Goal: Task Accomplishment & Management: Use online tool/utility

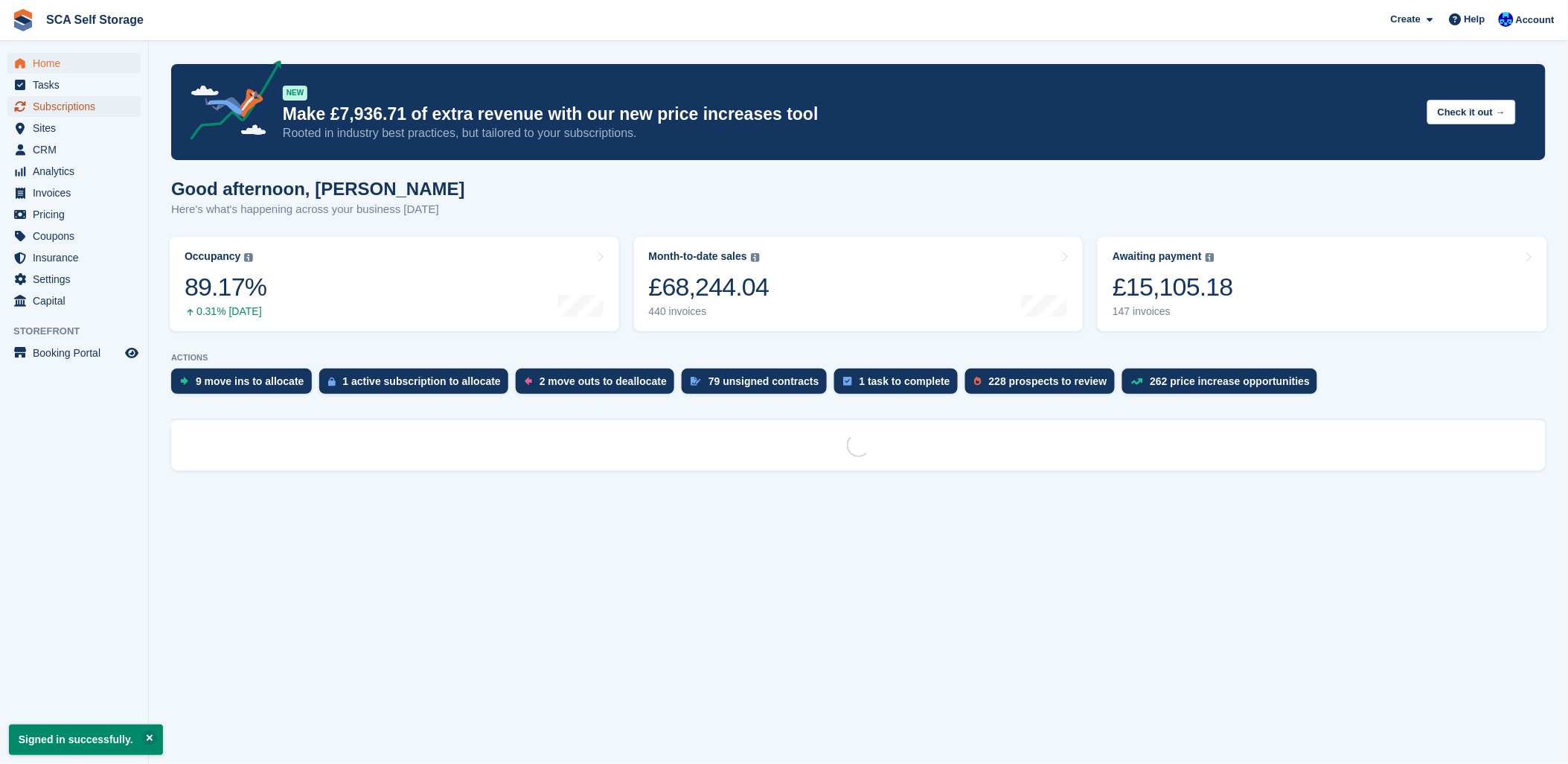
click at [46, 113] on span "Subscriptions" at bounding box center [77, 106] width 89 height 21
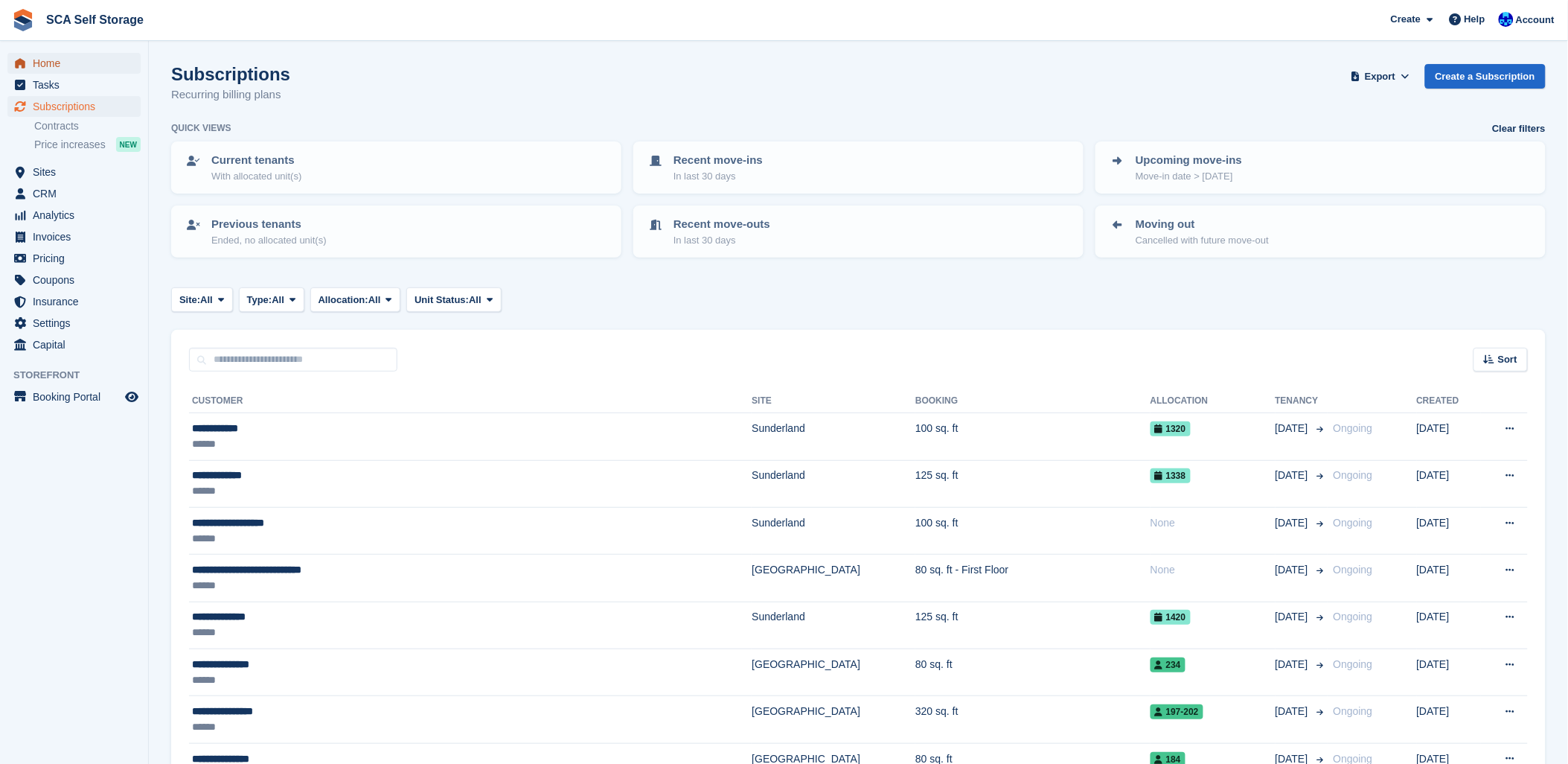
click at [66, 63] on span "Home" at bounding box center [77, 63] width 89 height 21
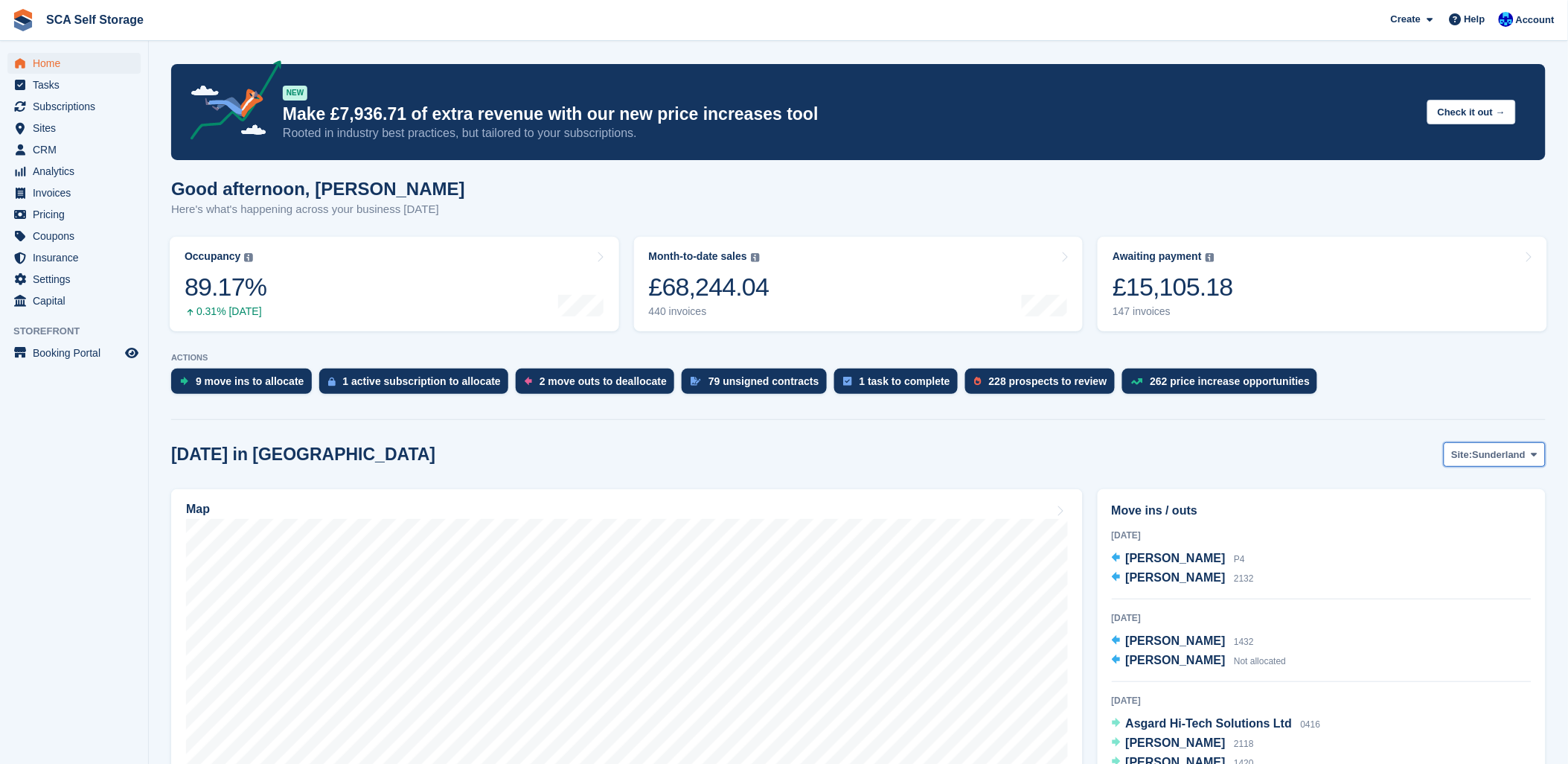
click at [1484, 452] on span "Sunderland" at bounding box center [1499, 455] width 54 height 15
click at [1444, 522] on link "[GEOGRAPHIC_DATA]" at bounding box center [1472, 516] width 134 height 27
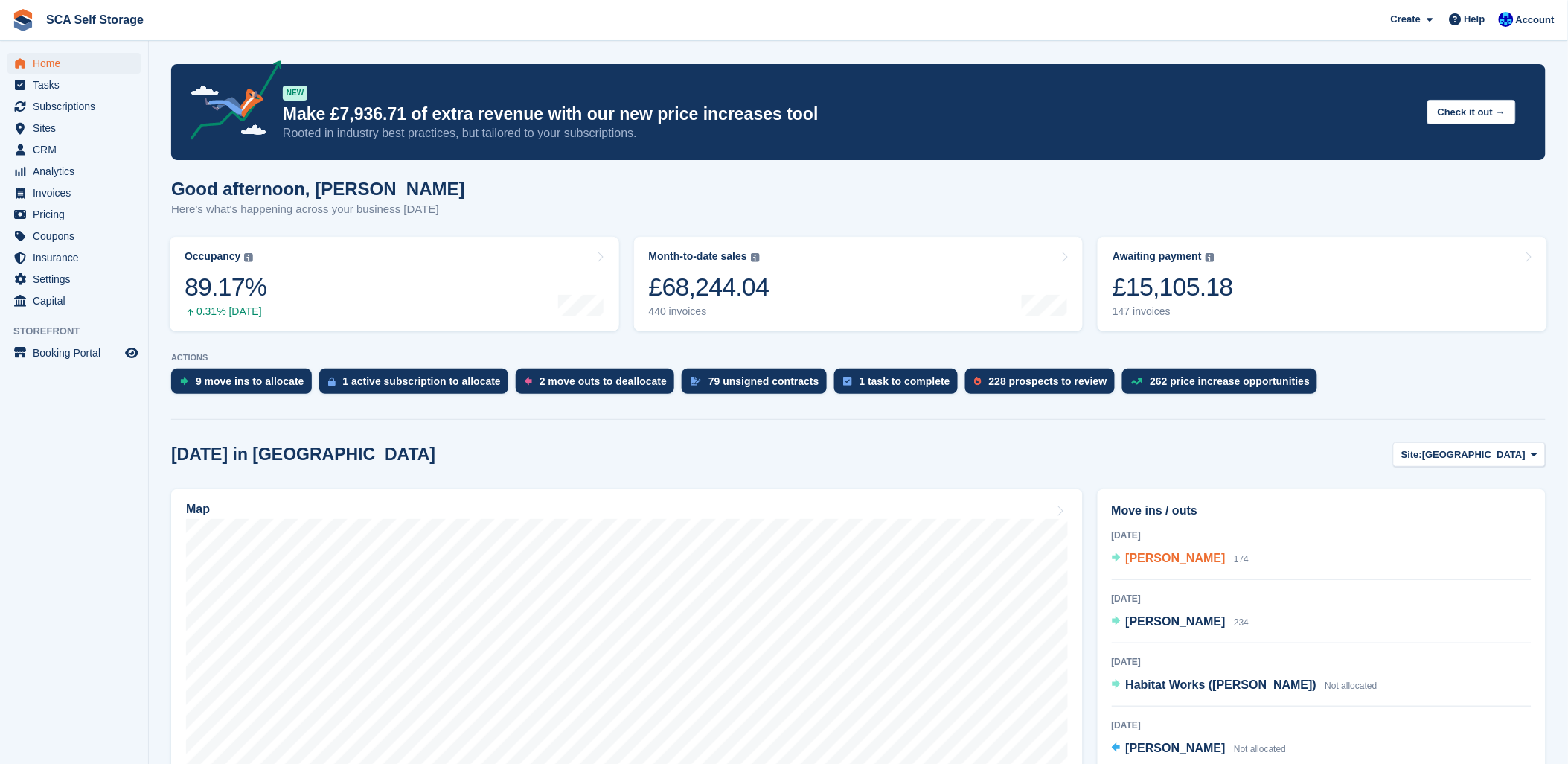
click at [1172, 559] on span "[PERSON_NAME]" at bounding box center [1176, 557] width 100 height 12
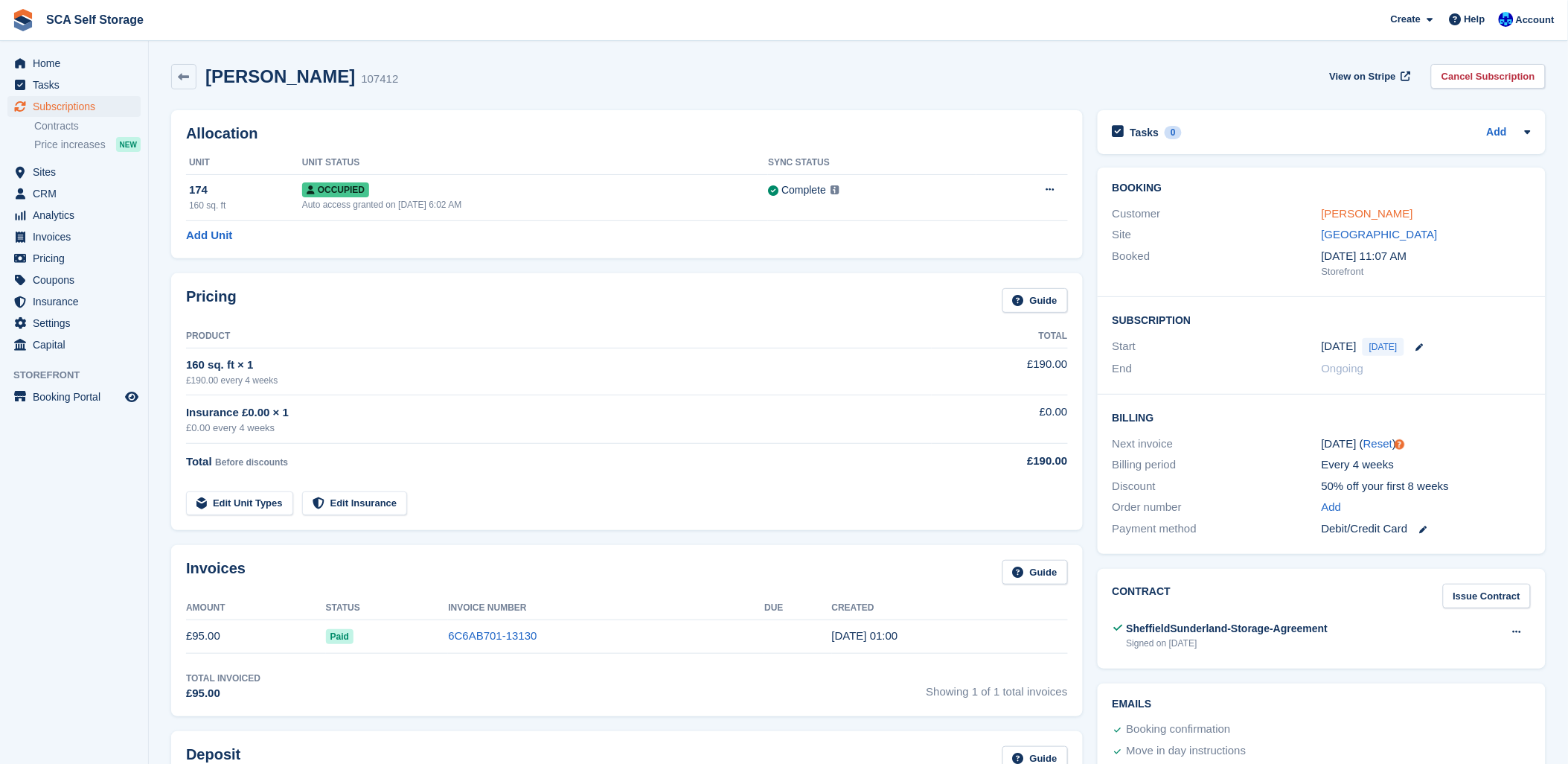
click at [1328, 213] on link "Deborah Ledger" at bounding box center [1367, 212] width 91 height 12
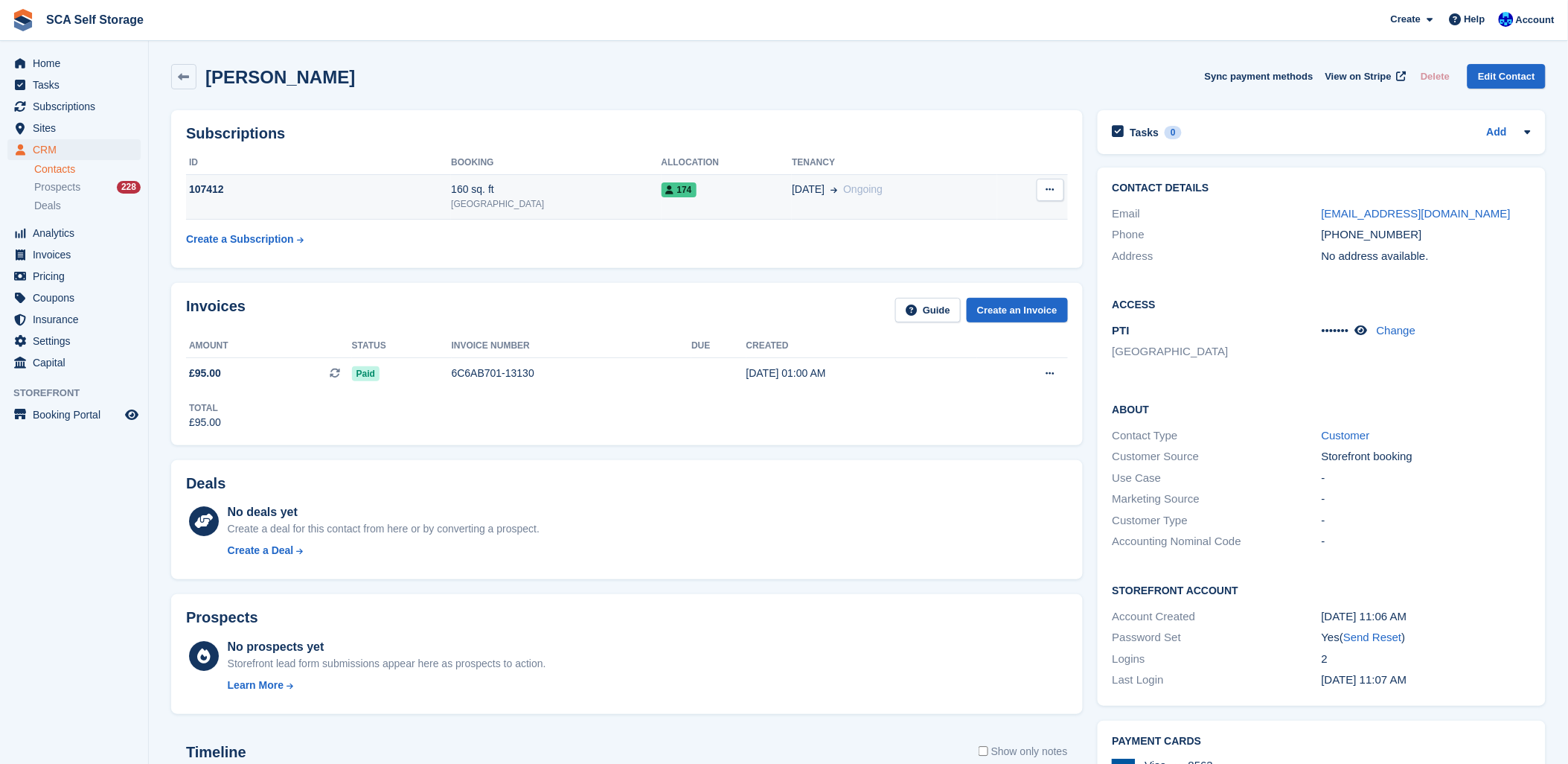
click at [307, 204] on td "107412" at bounding box center [318, 196] width 265 height 45
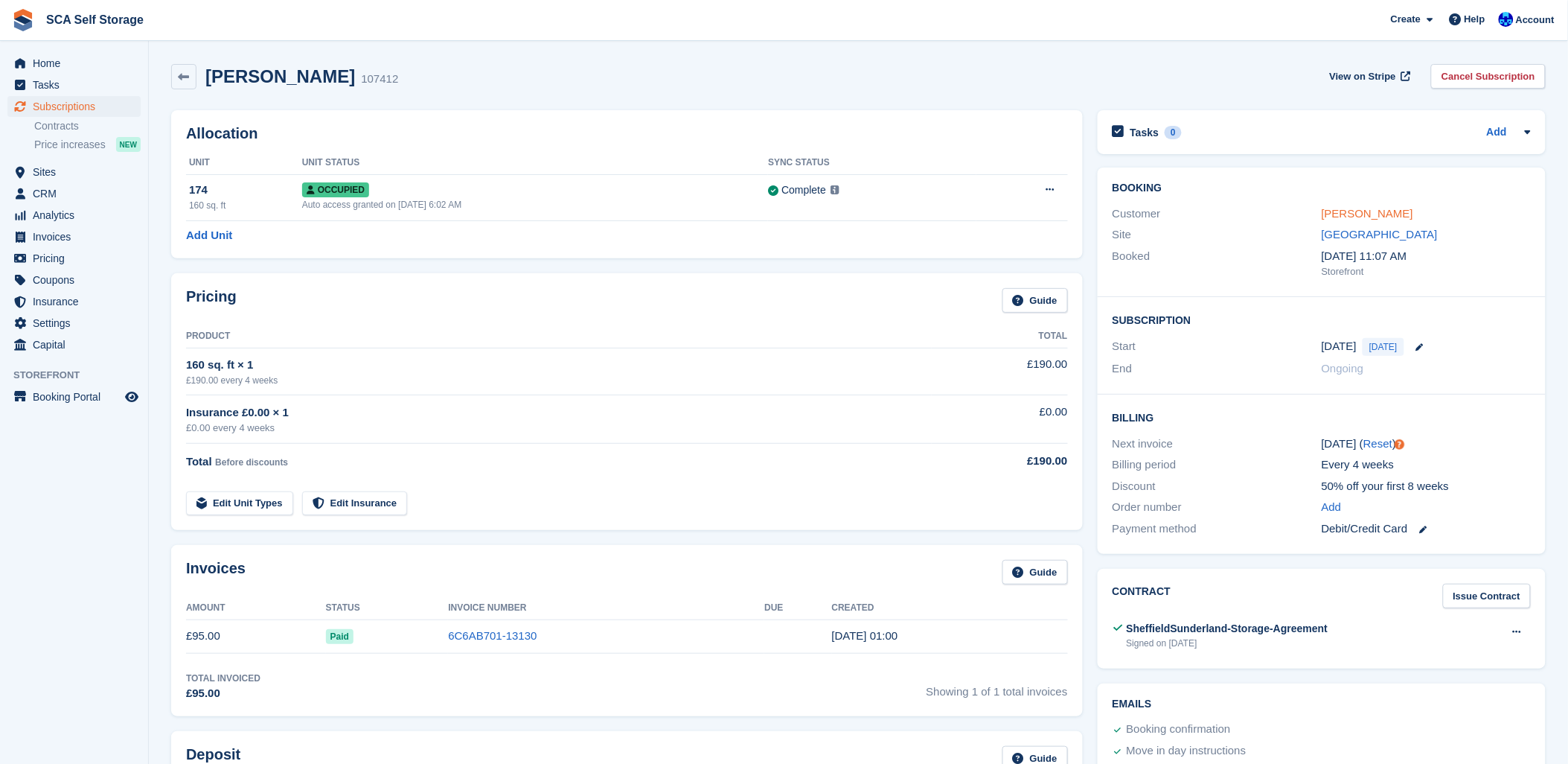
click at [1383, 214] on link "Deborah Ledger" at bounding box center [1367, 212] width 91 height 12
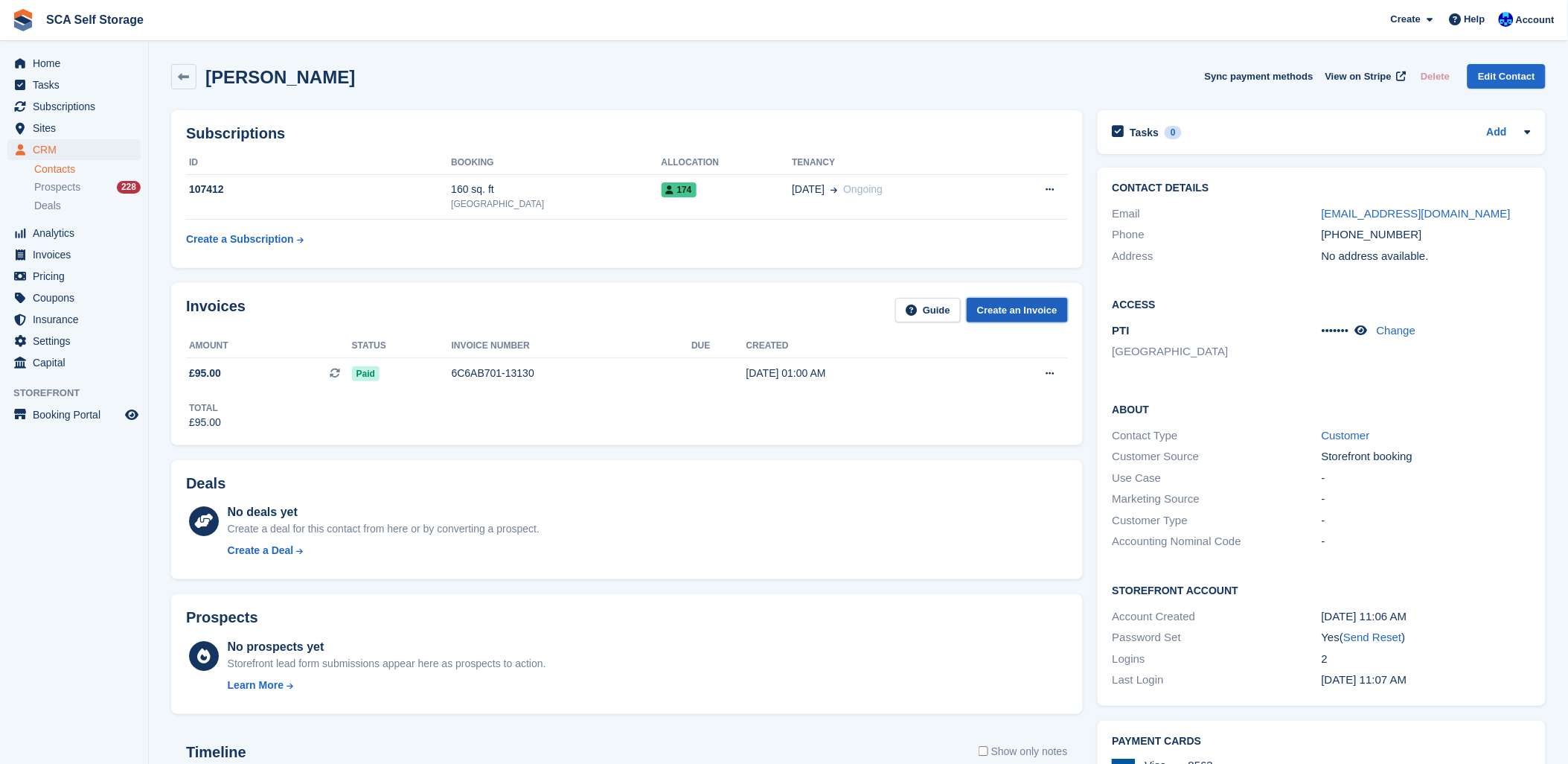
click at [1017, 317] on link "Create an Invoice" at bounding box center [1017, 310] width 101 height 24
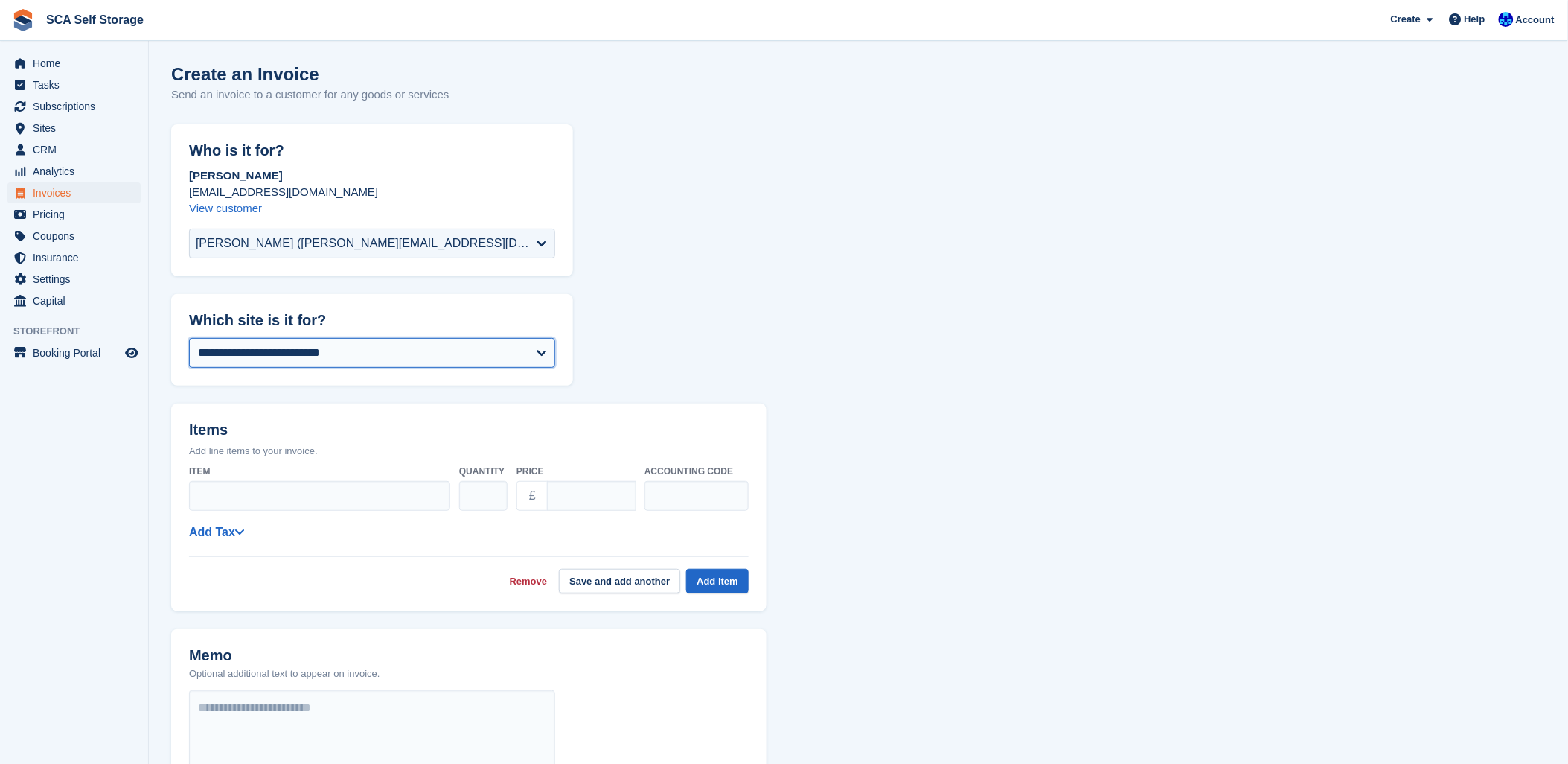
click at [231, 359] on select "**********" at bounding box center [372, 353] width 366 height 30
select select "****"
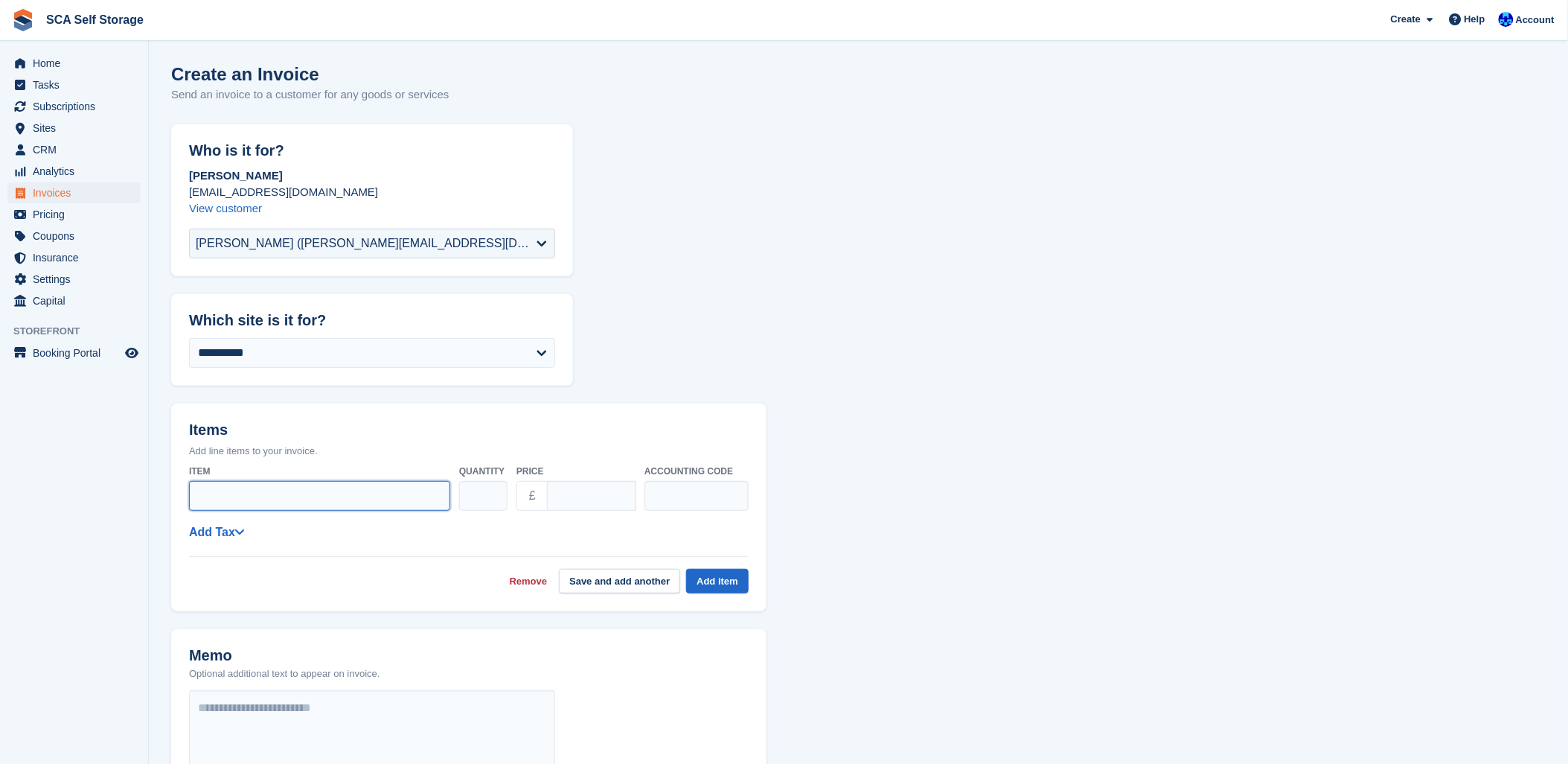
drag, startPoint x: 224, startPoint y: 504, endPoint x: 571, endPoint y: 410, distance: 359.5
click at [235, 491] on input "Item" at bounding box center [319, 496] width 261 height 30
type input "**********"
drag, startPoint x: 585, startPoint y: 496, endPoint x: 495, endPoint y: 499, distance: 90.0
click at [495, 499] on div "**********" at bounding box center [469, 488] width 560 height 59
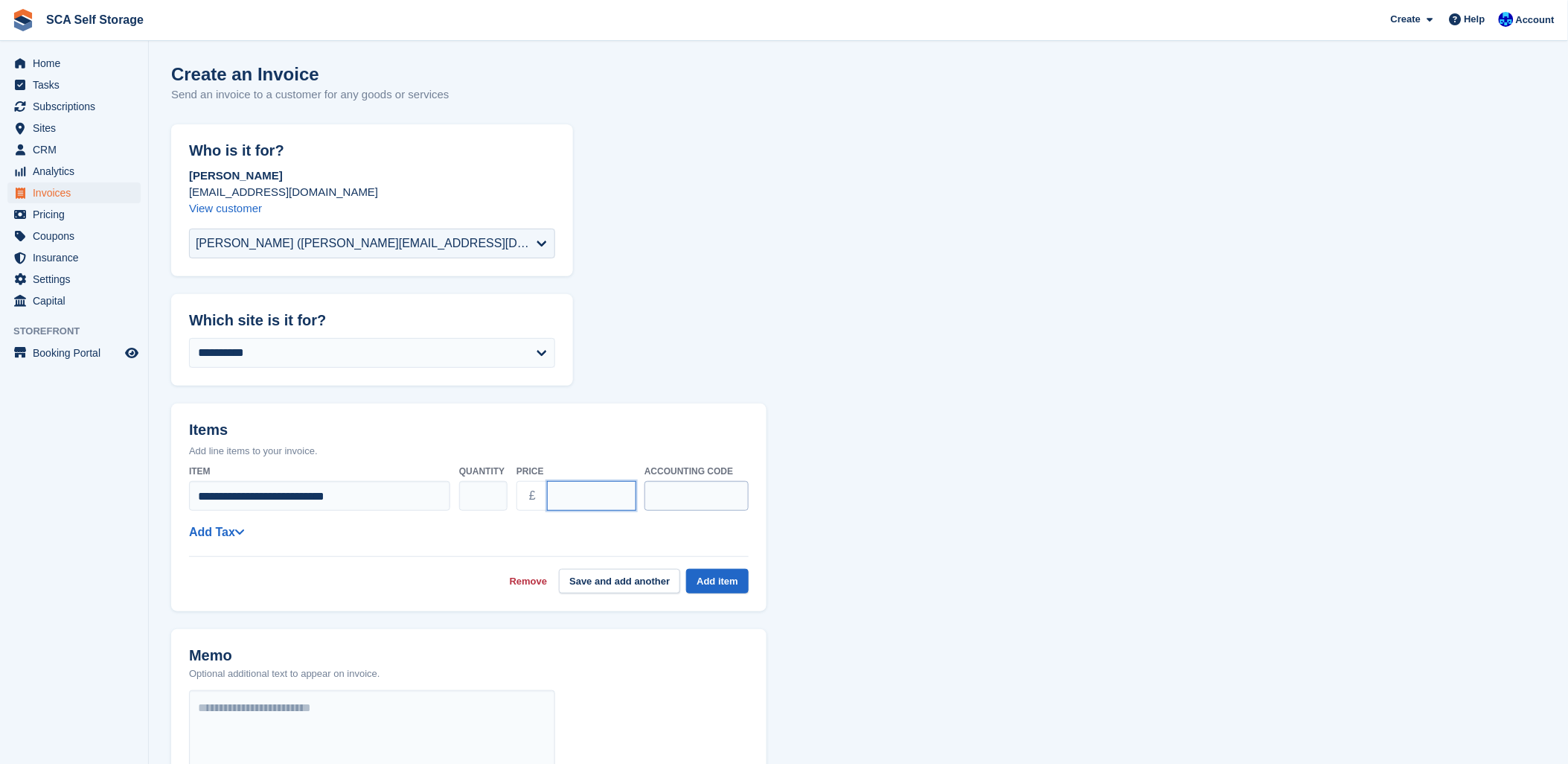
type input "*****"
click at [708, 495] on input "text" at bounding box center [696, 496] width 104 height 30
type input "****"
click at [745, 585] on button "Add item" at bounding box center [717, 581] width 63 height 24
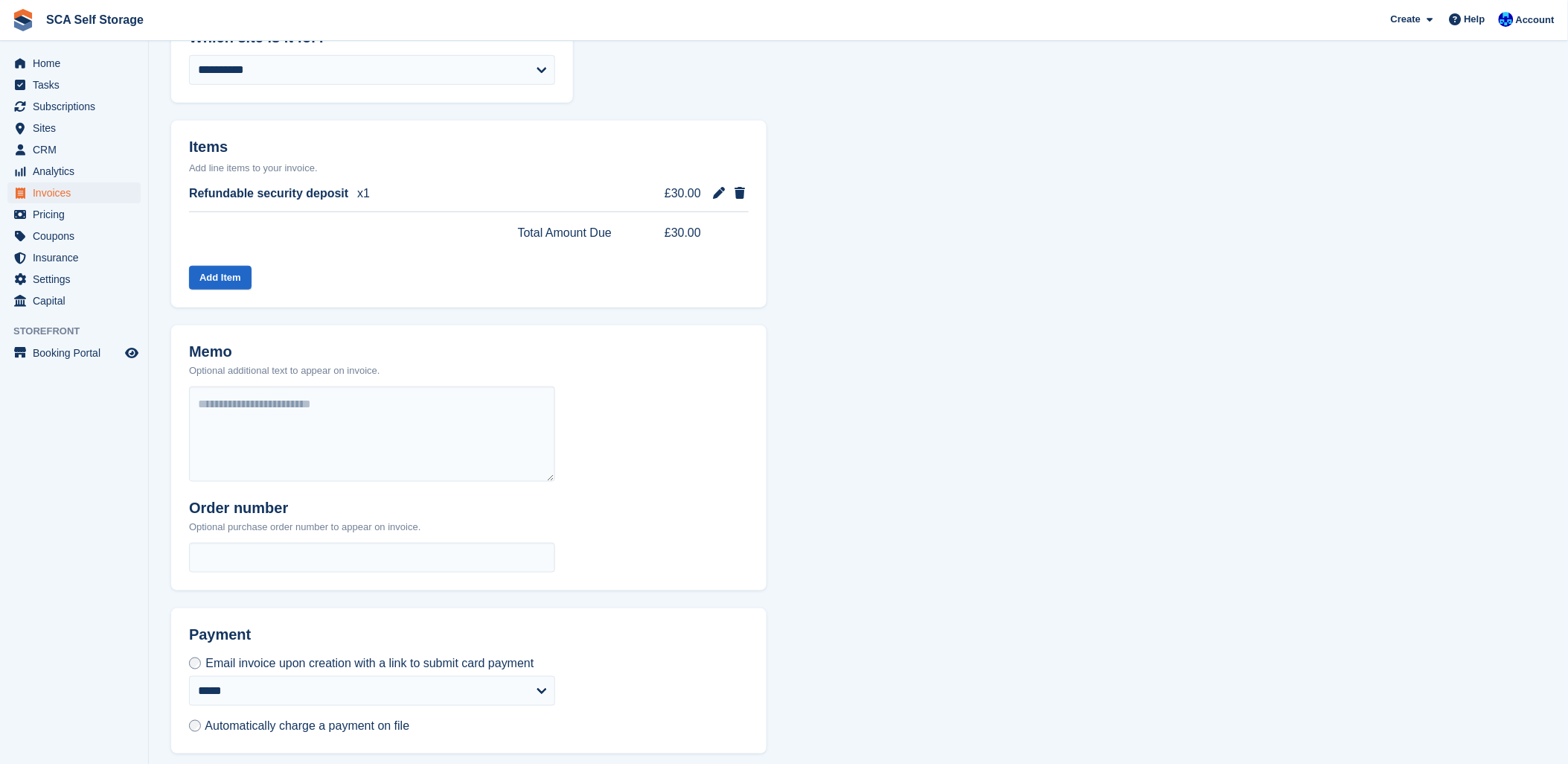
scroll to position [341, 0]
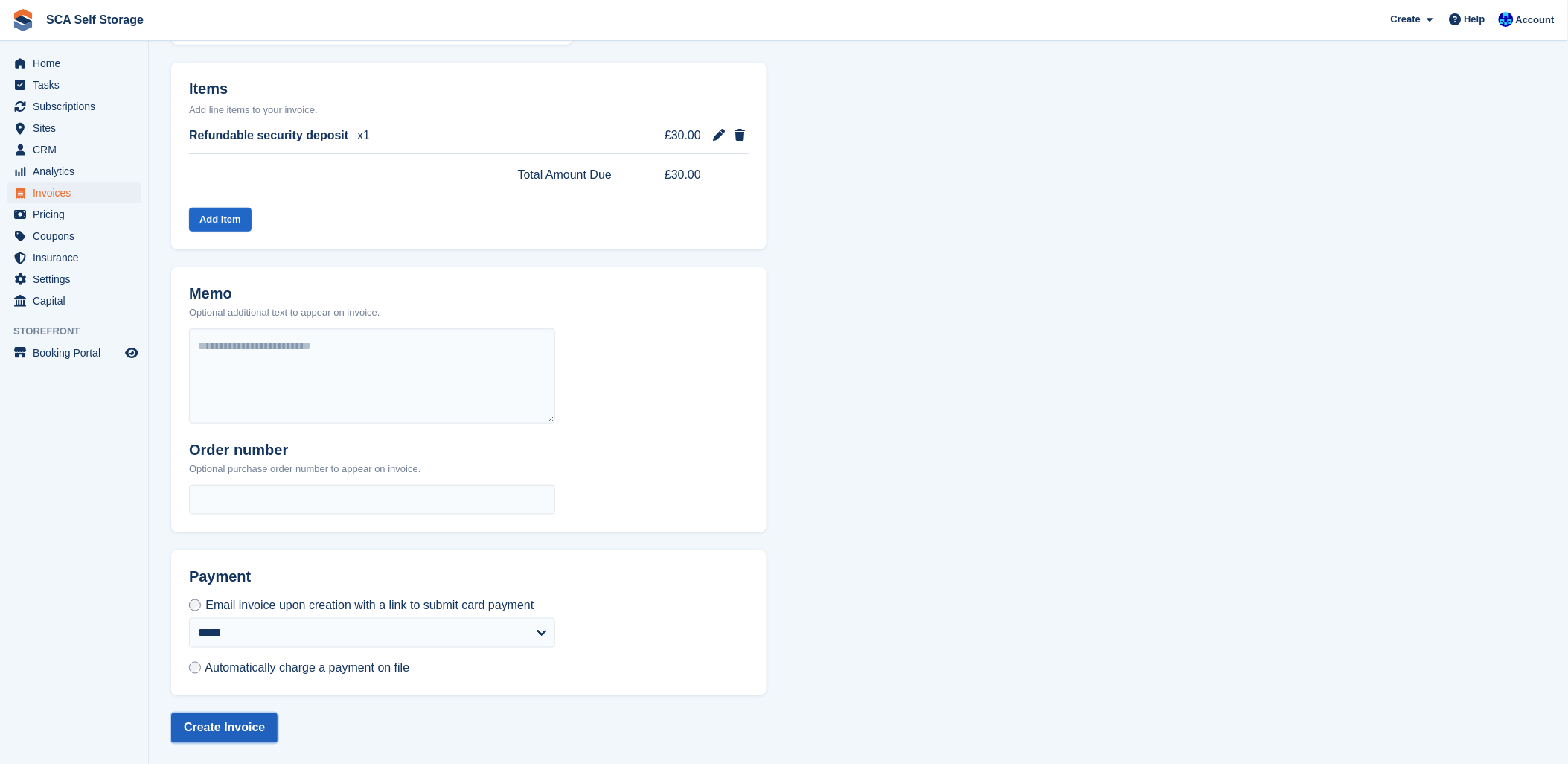
click at [206, 735] on button "Create Invoice" at bounding box center [224, 728] width 106 height 30
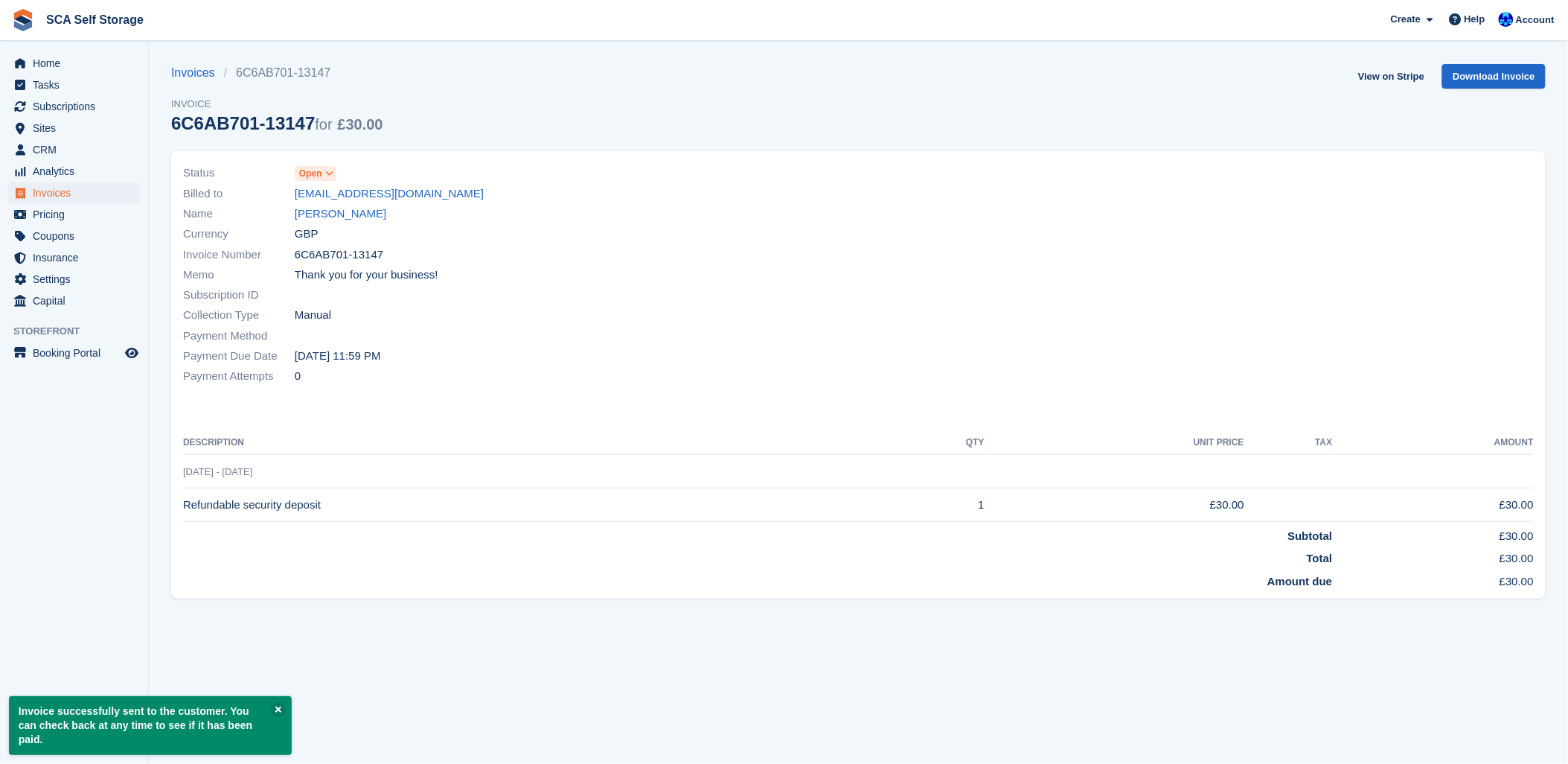
click at [145, 634] on aside "Home Tasks Subscriptions Subscriptions Subscriptions Contracts Price increases …" at bounding box center [74, 386] width 148 height 690
click at [276, 717] on button at bounding box center [278, 709] width 15 height 15
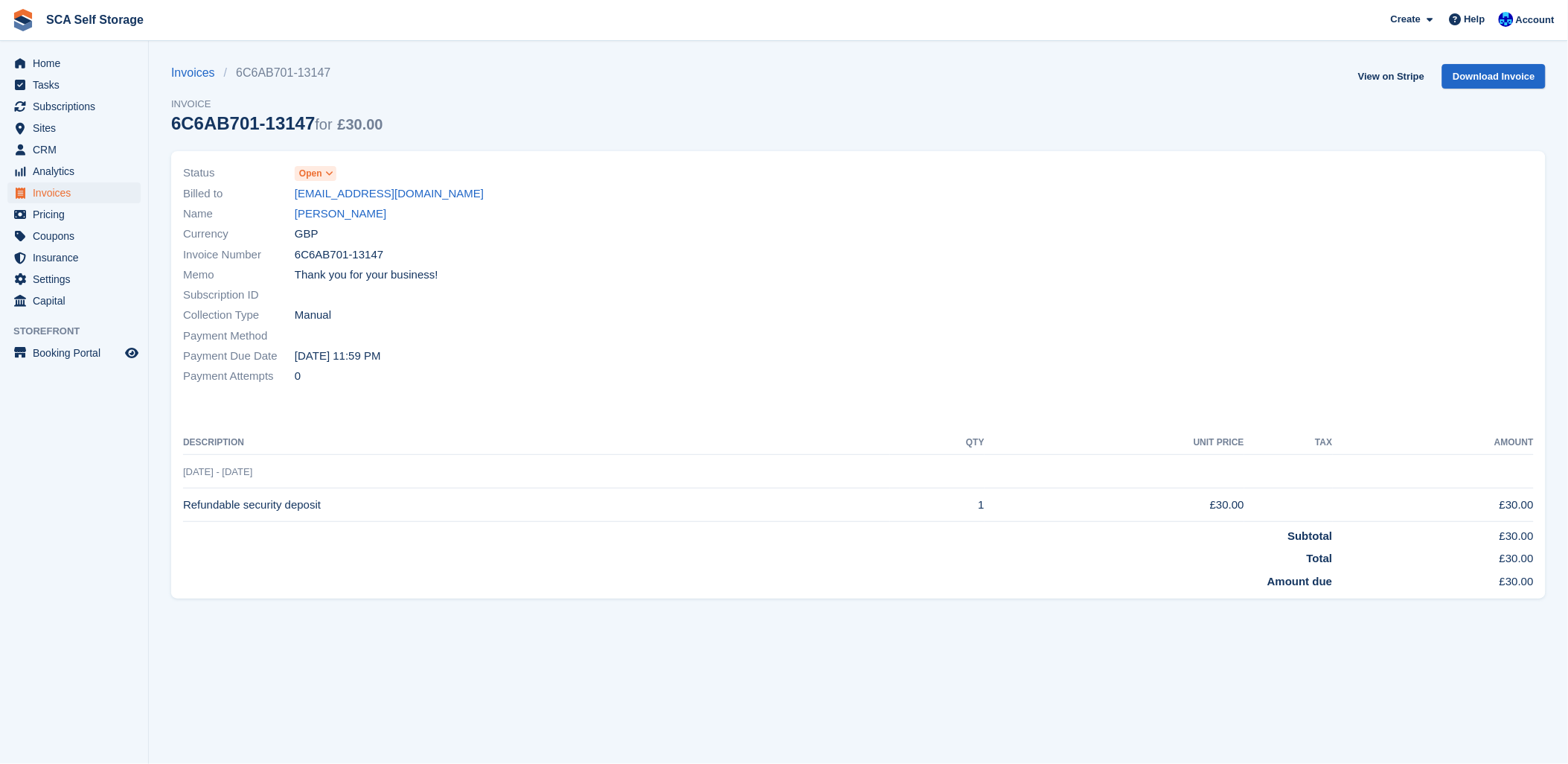
drag, startPoint x: 364, startPoint y: 713, endPoint x: 370, endPoint y: 709, distance: 7.2
click at [365, 713] on section "Invoice successfully sent to the customer. You can check back at any time to se…" at bounding box center [858, 382] width 1420 height 764
click at [309, 211] on link "Deborah Ledger" at bounding box center [340, 214] width 91 height 17
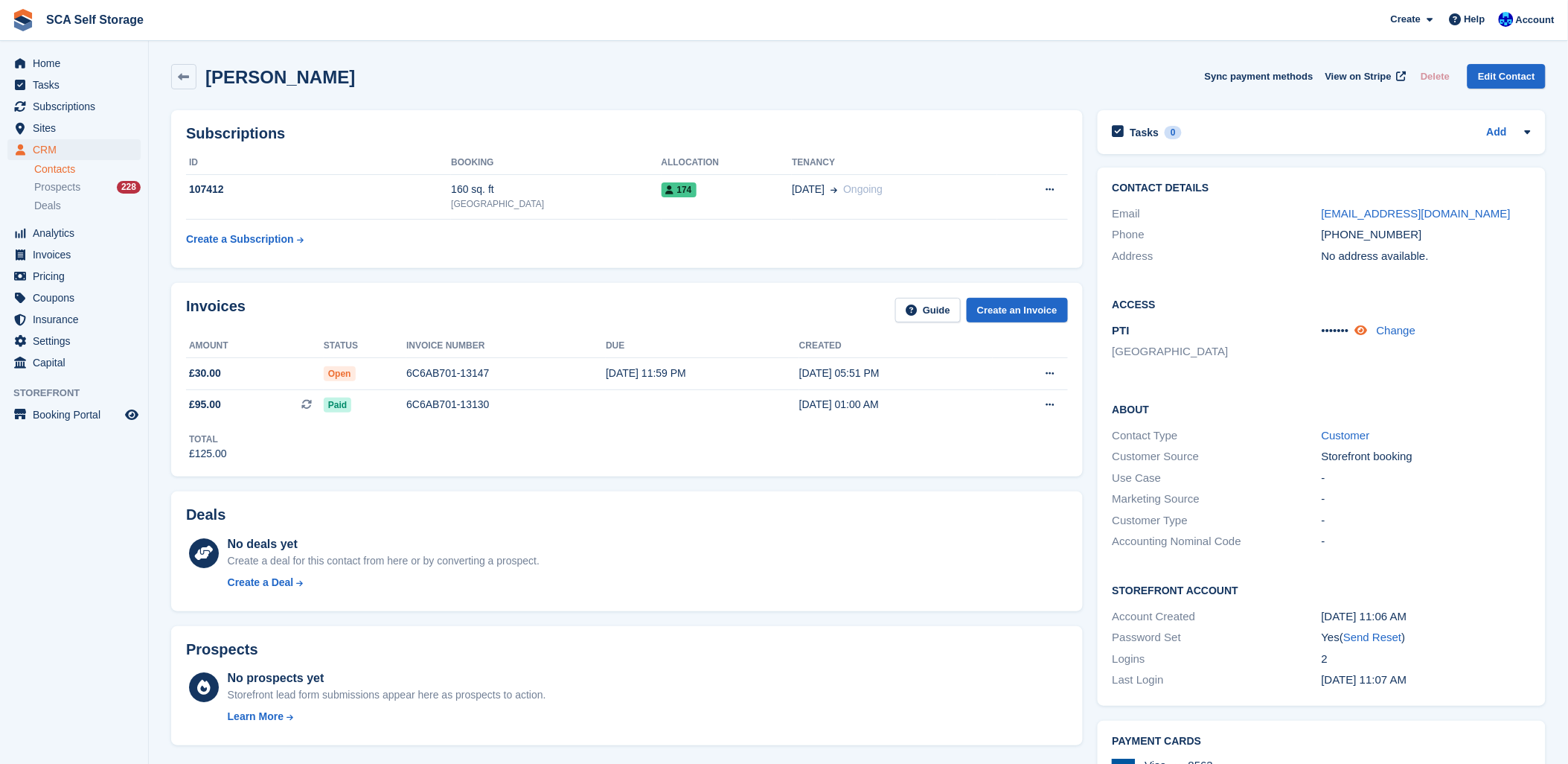
click at [1368, 330] on icon at bounding box center [1360, 330] width 12 height 11
drag, startPoint x: 706, startPoint y: 77, endPoint x: 695, endPoint y: 77, distance: 11.0
click at [704, 77] on div "Deborah Ledger Sync payment methods View on Stripe Delete Edit Contact" at bounding box center [858, 76] width 1374 height 25
click at [57, 62] on span "Home" at bounding box center [77, 63] width 89 height 21
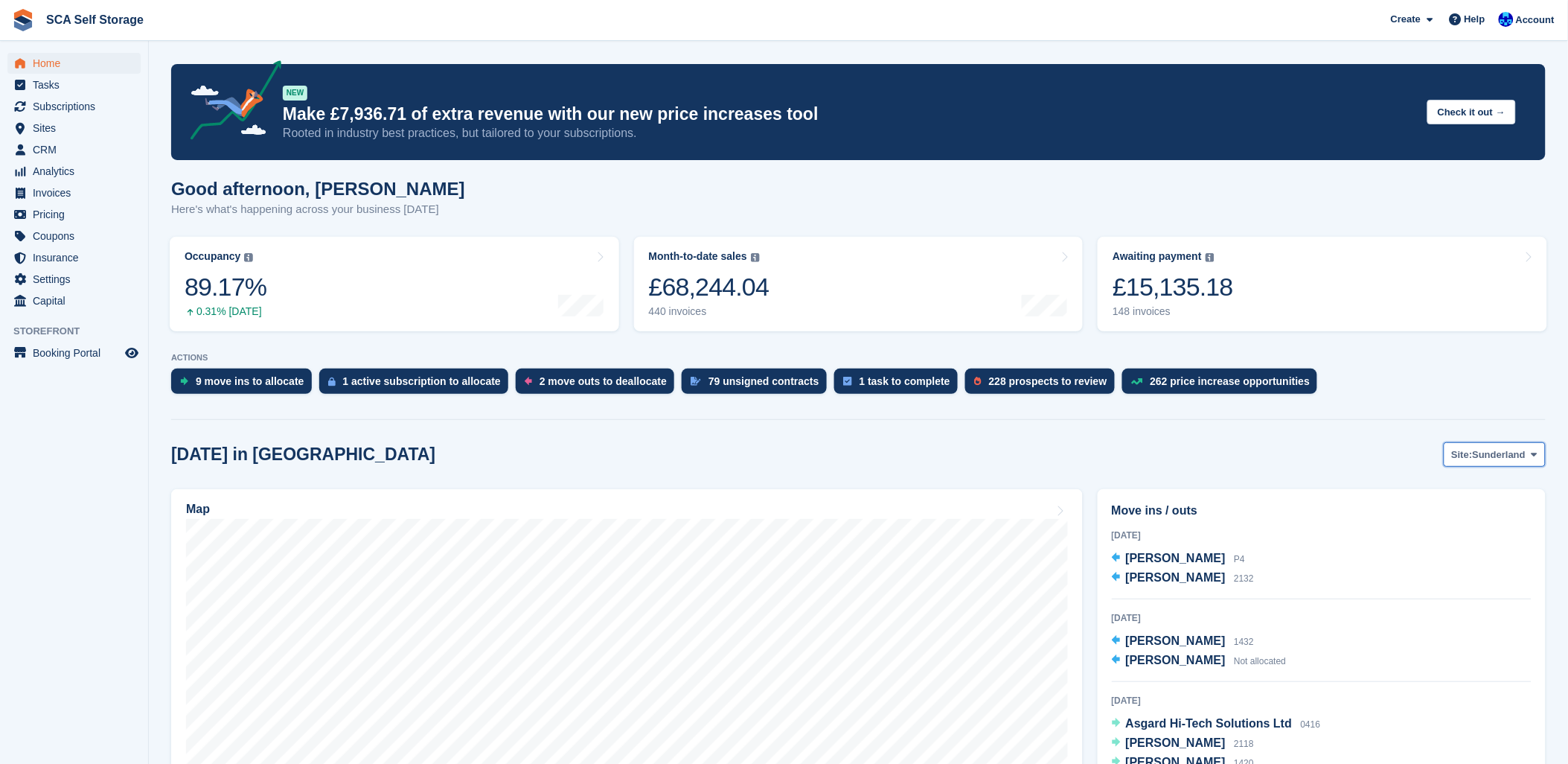
click at [1495, 459] on span "Sunderland" at bounding box center [1499, 455] width 54 height 15
click at [1452, 508] on link "[GEOGRAPHIC_DATA]" at bounding box center [1472, 516] width 134 height 27
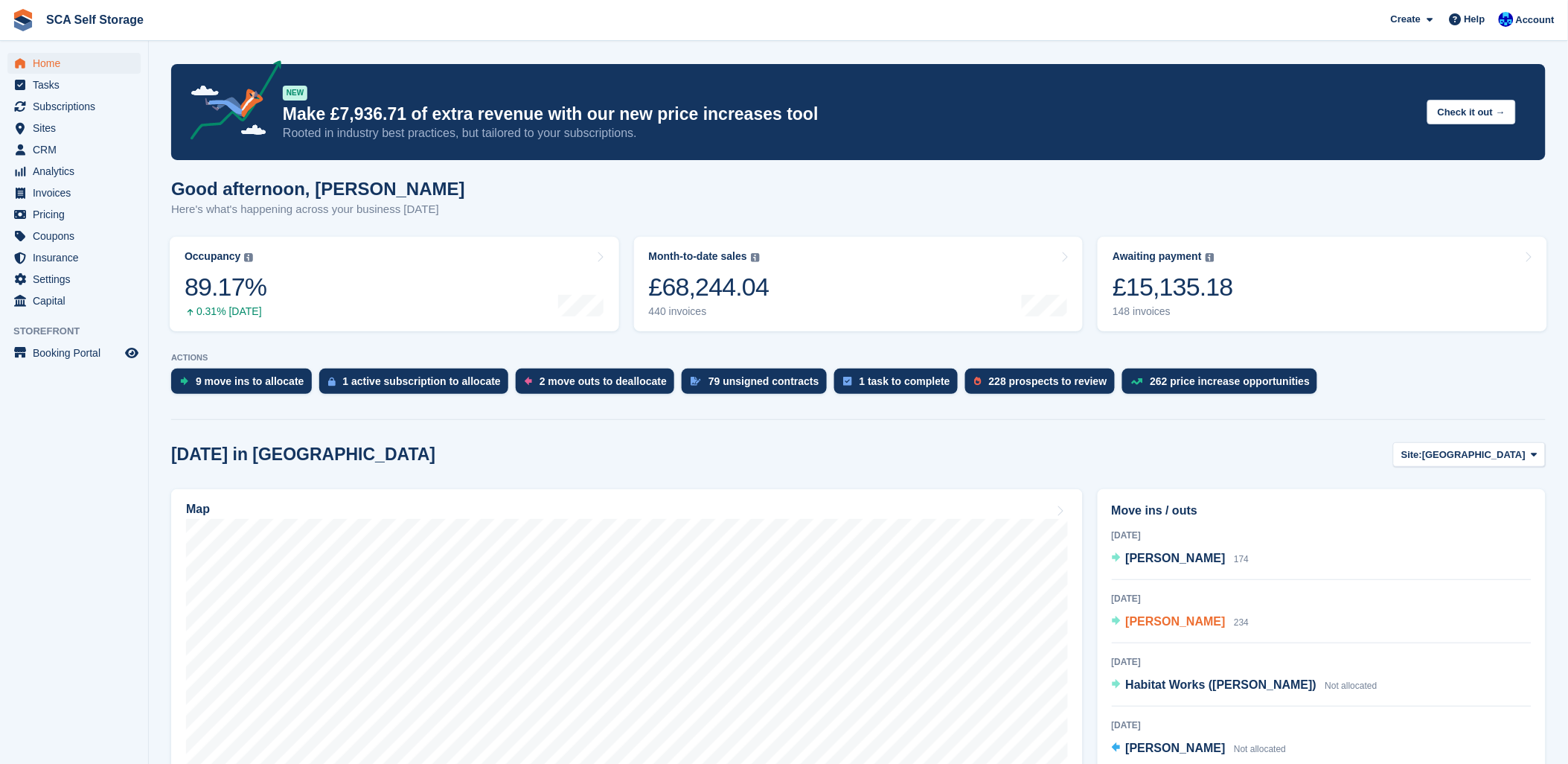
click at [1169, 624] on span "[PERSON_NAME]" at bounding box center [1176, 620] width 100 height 12
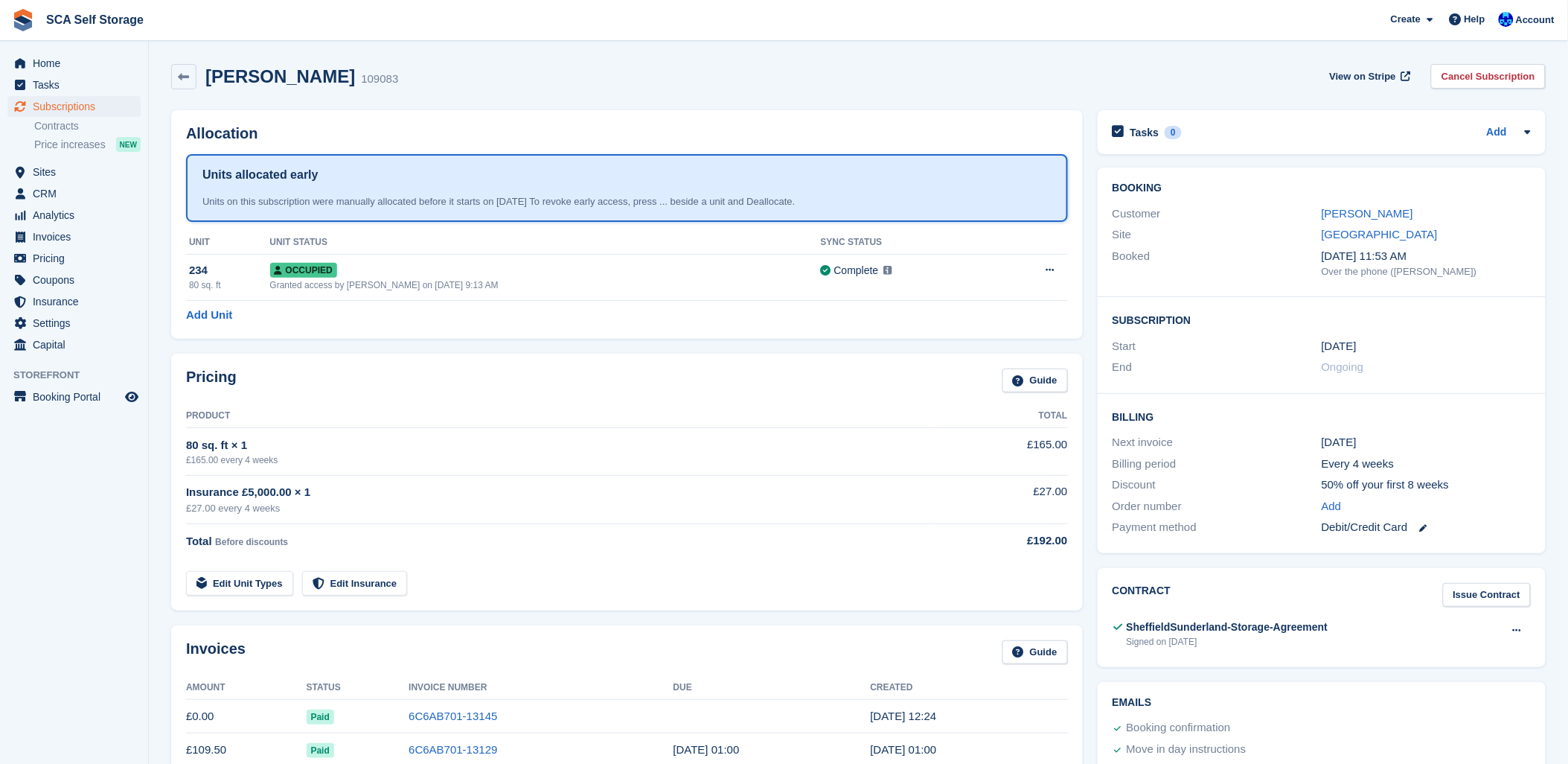
drag, startPoint x: 1229, startPoint y: 184, endPoint x: 1243, endPoint y: 203, distance: 23.6
click at [1230, 190] on h2 "Booking" at bounding box center [1321, 188] width 418 height 12
click at [45, 166] on span "Sites" at bounding box center [77, 172] width 89 height 21
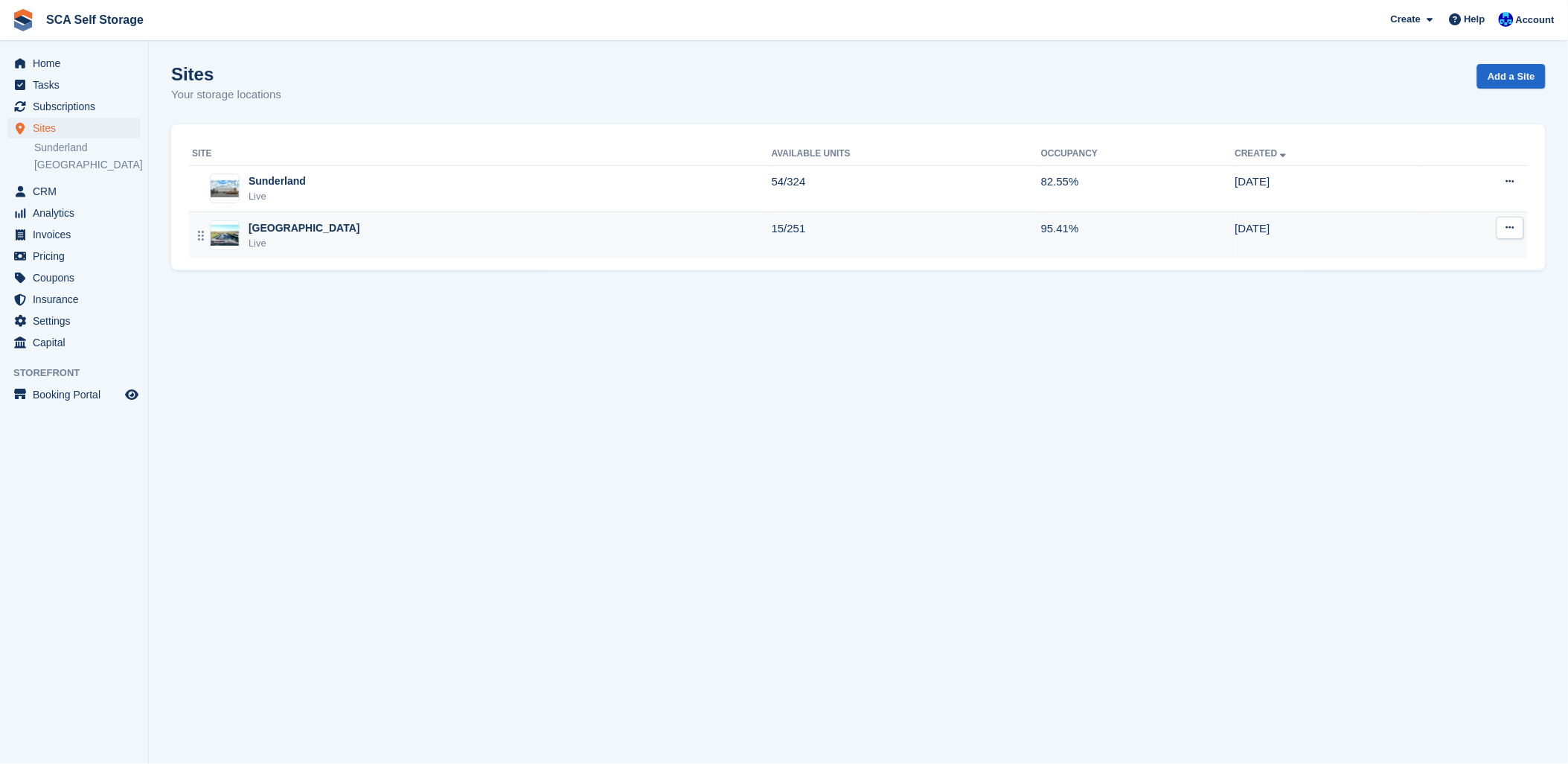
click at [322, 225] on div "Sheffield Live" at bounding box center [481, 235] width 580 height 30
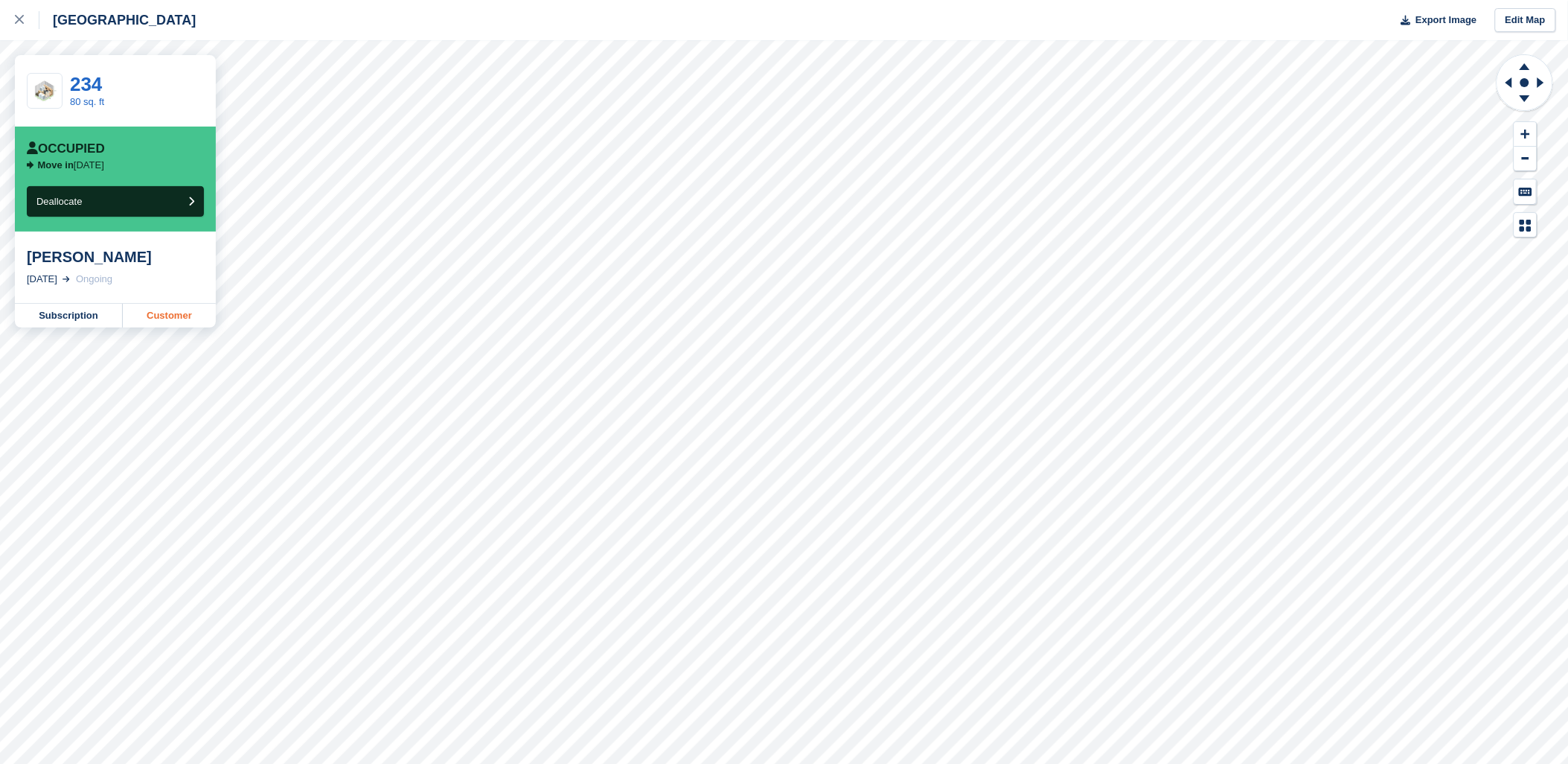
click at [177, 315] on link "Customer" at bounding box center [169, 315] width 93 height 23
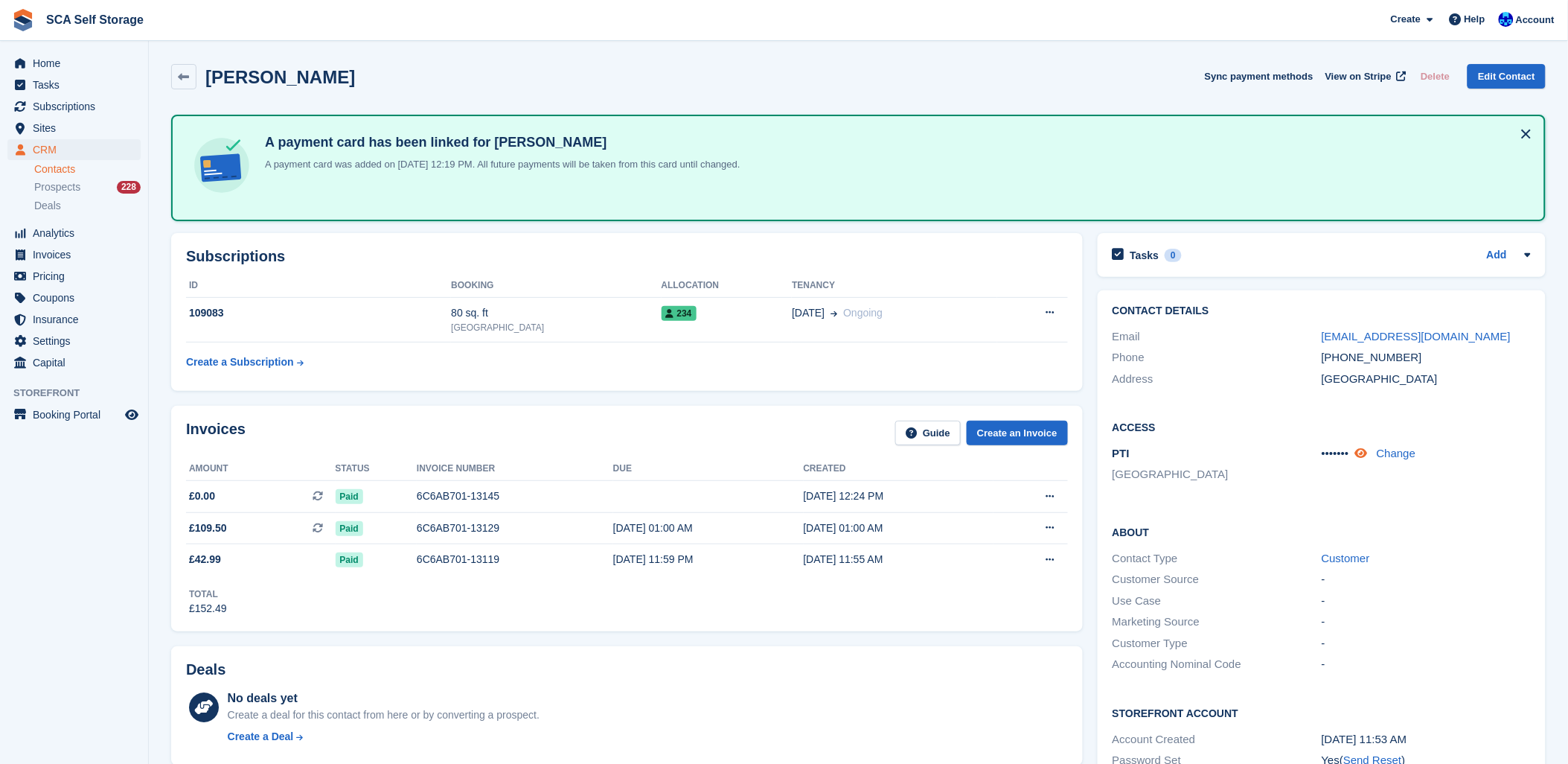
click at [1365, 451] on icon at bounding box center [1360, 453] width 12 height 11
drag, startPoint x: 1358, startPoint y: 454, endPoint x: 1315, endPoint y: 457, distance: 43.1
click at [1315, 457] on div "PTI Sheffield 976188 Change" at bounding box center [1321, 465] width 418 height 45
click at [1365, 457] on icon at bounding box center [1372, 453] width 14 height 11
click at [1364, 457] on icon at bounding box center [1360, 453] width 12 height 11
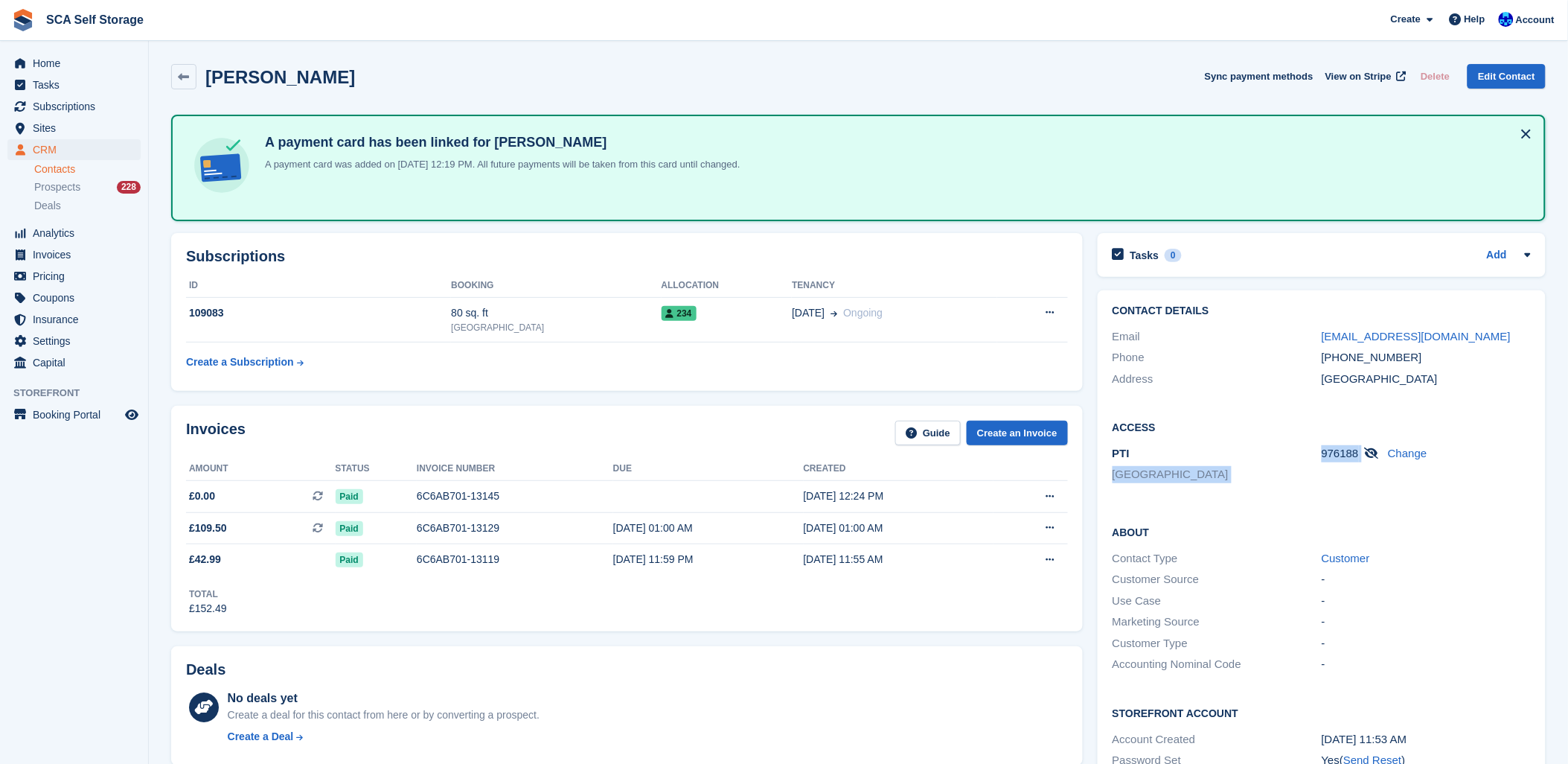
drag, startPoint x: 1359, startPoint y: 453, endPoint x: 1320, endPoint y: 452, distance: 39.0
click at [1320, 452] on div "PTI Sheffield 976188 Change" at bounding box center [1321, 465] width 418 height 45
copy div "Sheffield 976188"
click at [1558, 8] on div "Create Subscription Invoice Contact Deal Discount Page Help Chat Support Submit…" at bounding box center [1472, 20] width 178 height 40
click at [1545, 23] on span "Account" at bounding box center [1535, 20] width 39 height 15
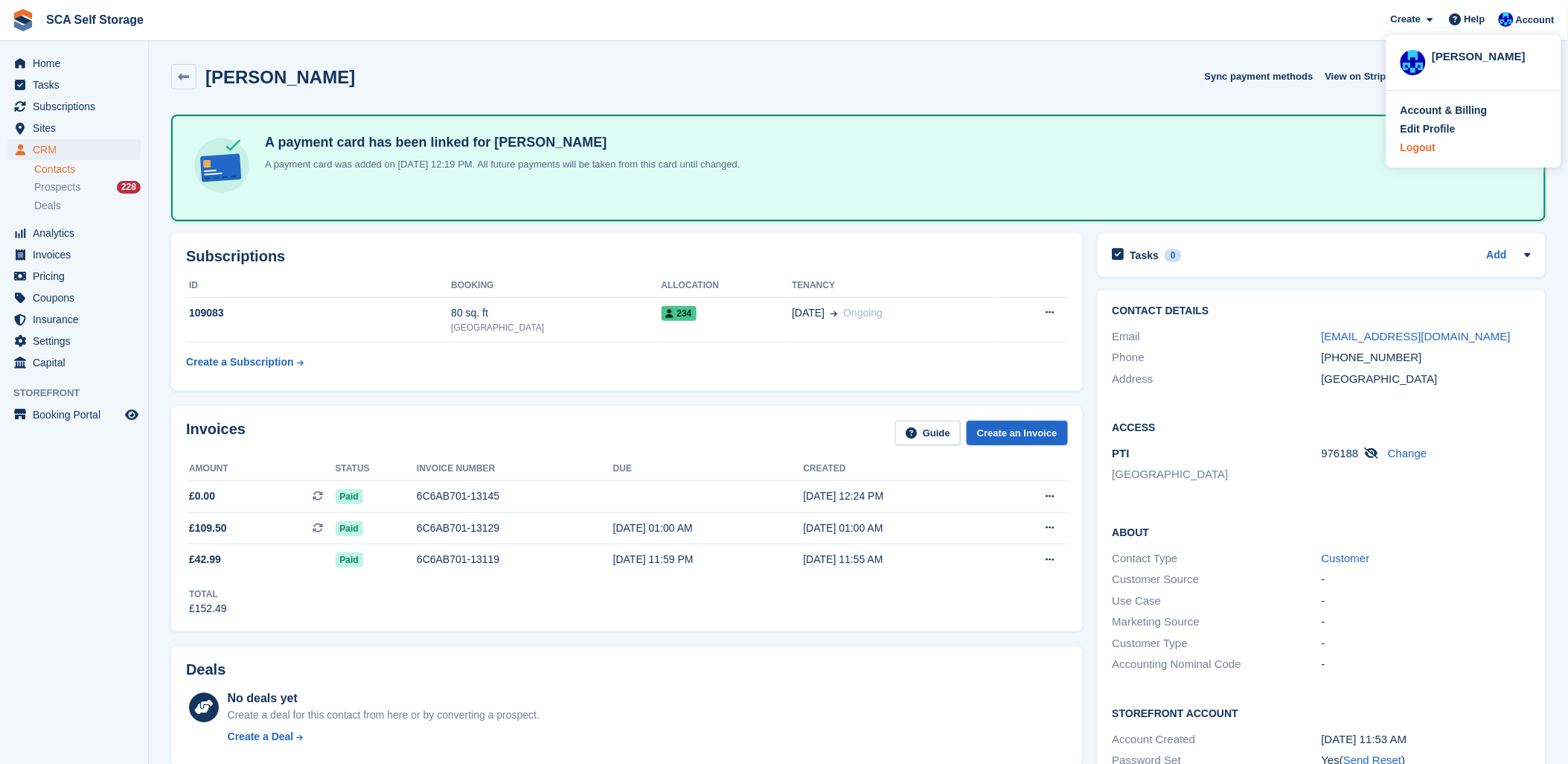
click at [1430, 149] on div "Logout" at bounding box center [1418, 148] width 35 height 16
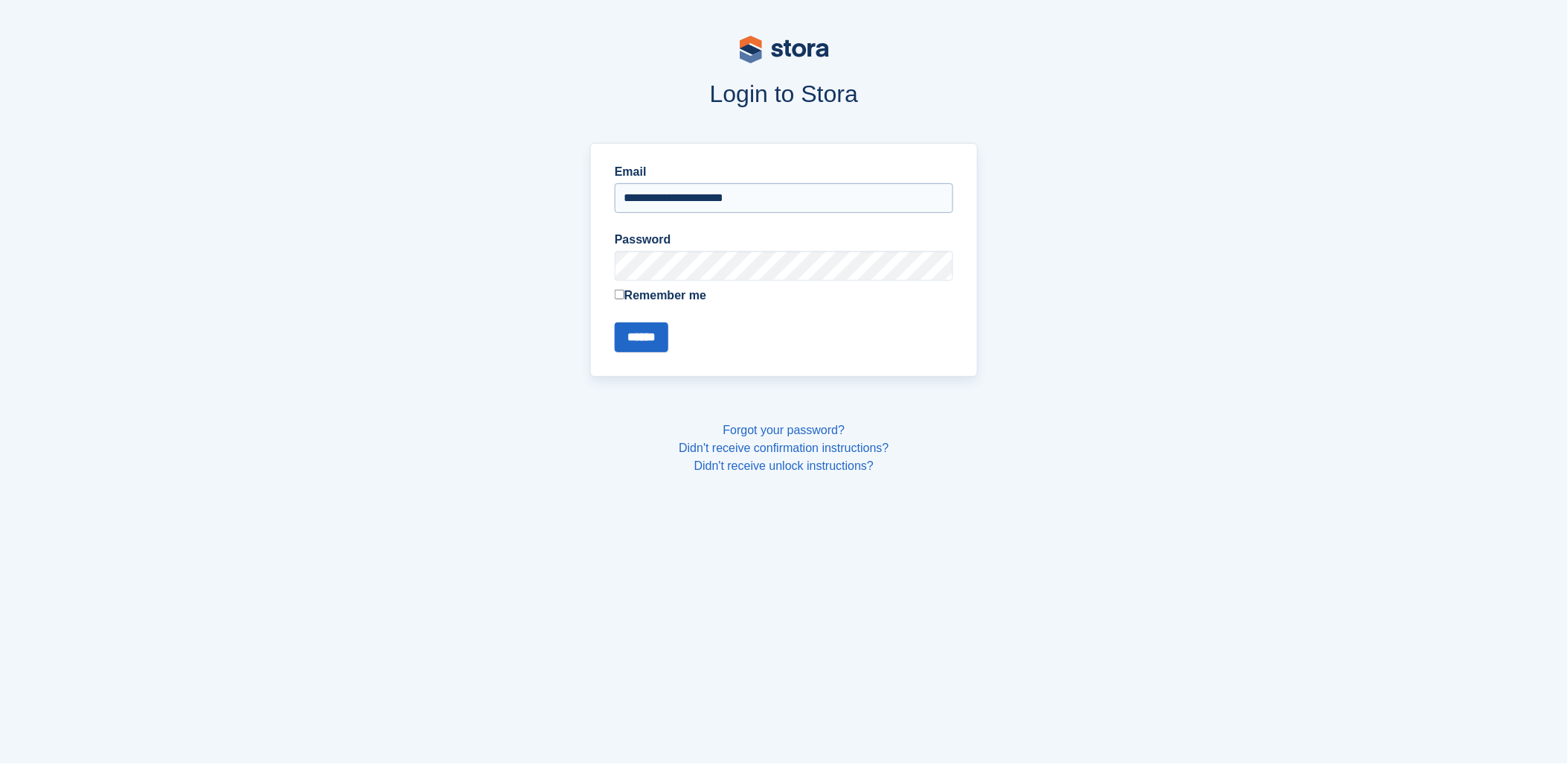
click at [714, 199] on input "**********" at bounding box center [784, 198] width 338 height 30
click at [693, 188] on input "**********" at bounding box center [784, 198] width 338 height 30
type input "**********"
click at [650, 342] on input "******" at bounding box center [641, 337] width 54 height 30
